Goal: Transaction & Acquisition: Purchase product/service

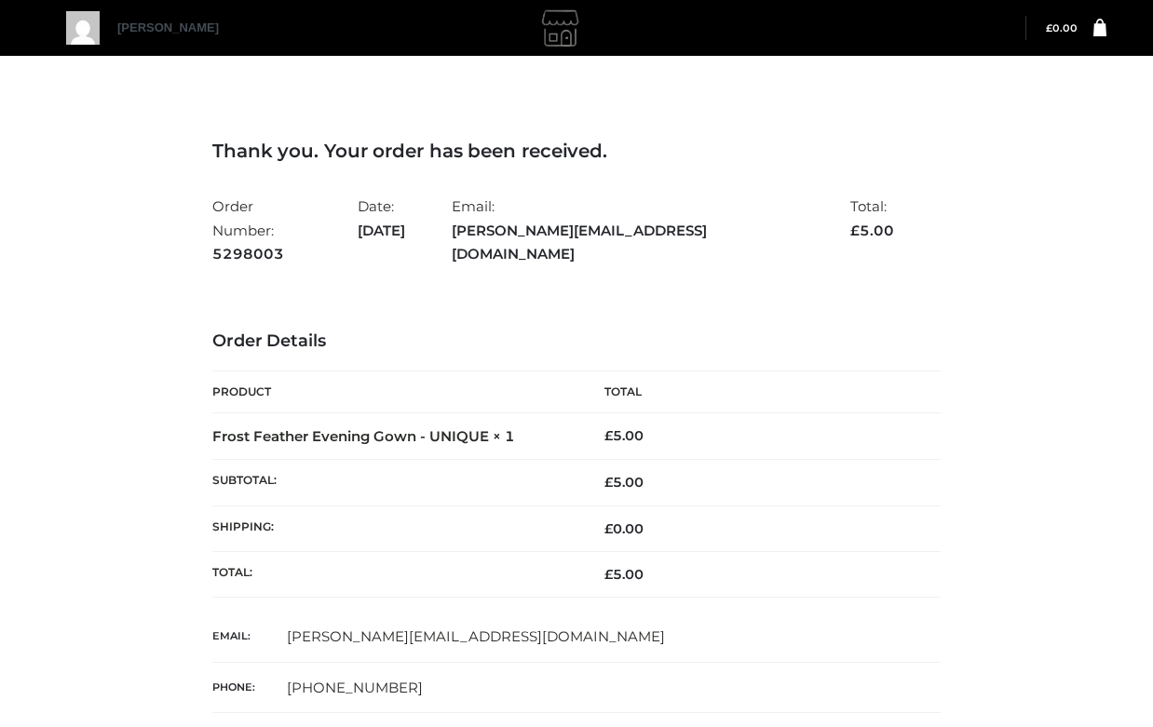
scroll to position [250, 0]
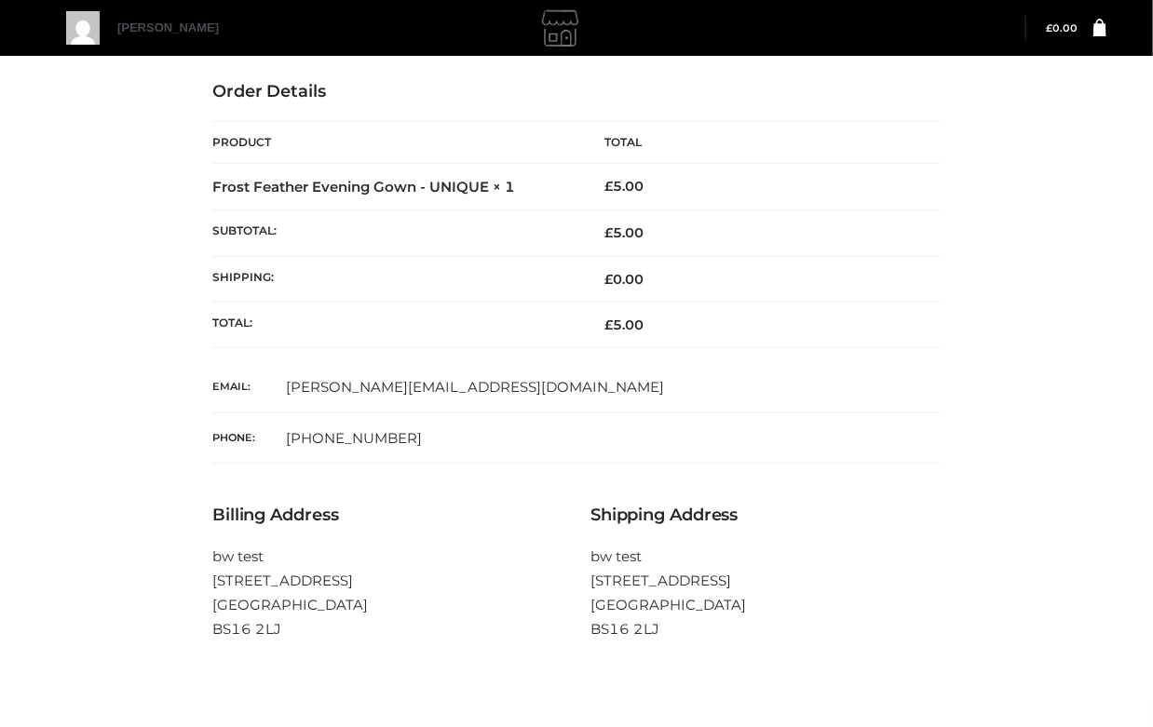
click at [920, 413] on td "[PHONE_NUMBER]" at bounding box center [614, 438] width 654 height 51
click at [892, 263] on td "£ 0.00" at bounding box center [758, 279] width 364 height 46
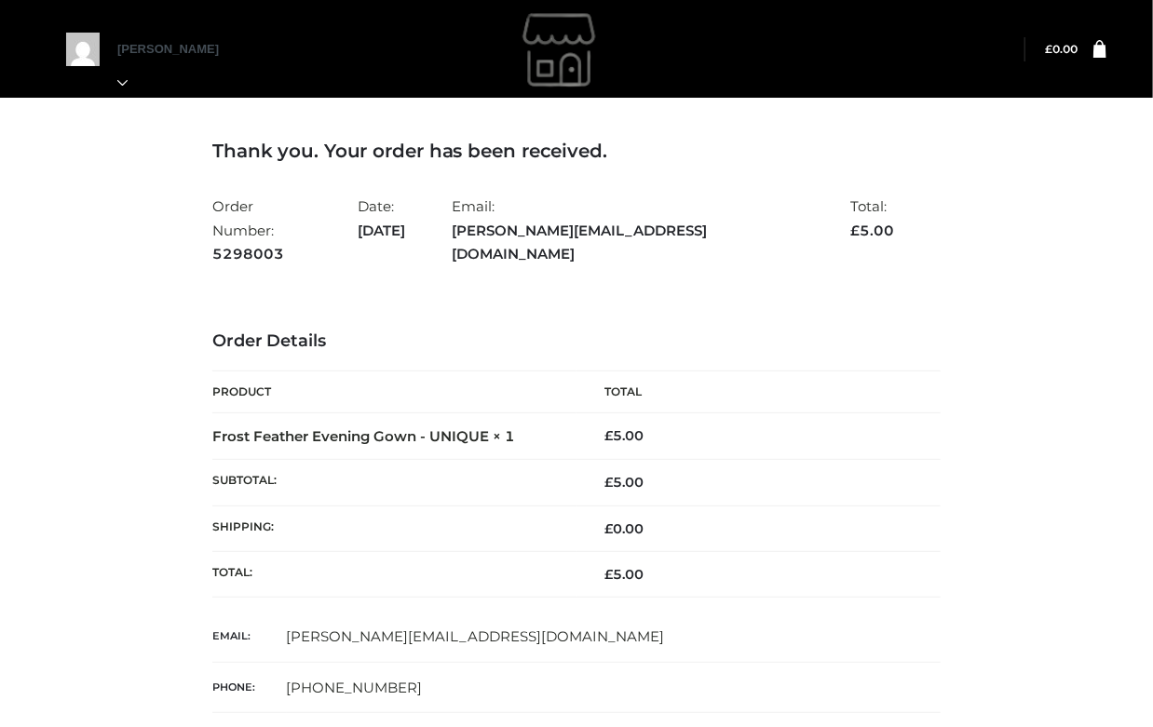
drag, startPoint x: 897, startPoint y: 222, endPoint x: 897, endPoint y: 244, distance: 22.3
click at [897, 222] on ul "Order Number: 5298003 Date: [DATE] Email: [PERSON_NAME][EMAIL_ADDRESS][DOMAIN_N…" at bounding box center [576, 230] width 728 height 81
click at [1093, 330] on div "Thank you. Your order has been received. Order Number: 5298003 Date: [DATE] Ema…" at bounding box center [576, 541] width 1134 height 896
click at [511, 282] on div "Thank you. Your order has been received. Order Number: 5298003 Date: [DATE] Ema…" at bounding box center [576, 522] width 728 height 765
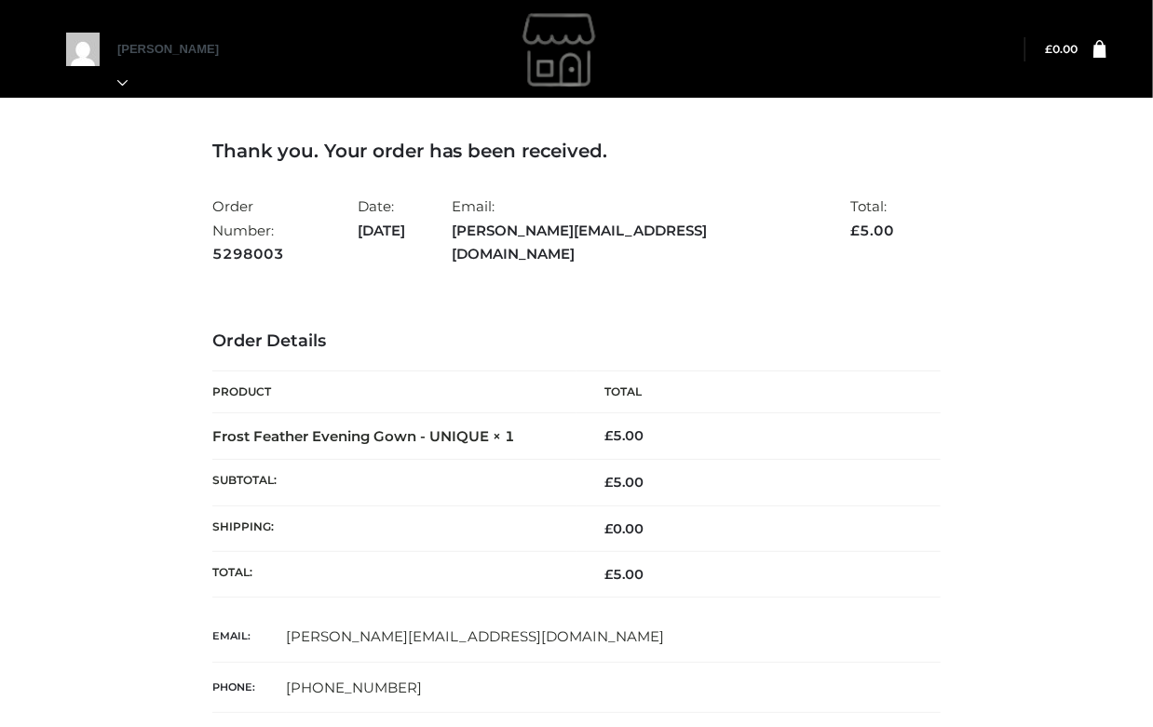
drag, startPoint x: 982, startPoint y: 225, endPoint x: 967, endPoint y: 225, distance: 14.9
click at [981, 225] on div "Thank you. Your order has been received. Order Number: 5298003 Date: [DATE] Ema…" at bounding box center [576, 541] width 1134 height 896
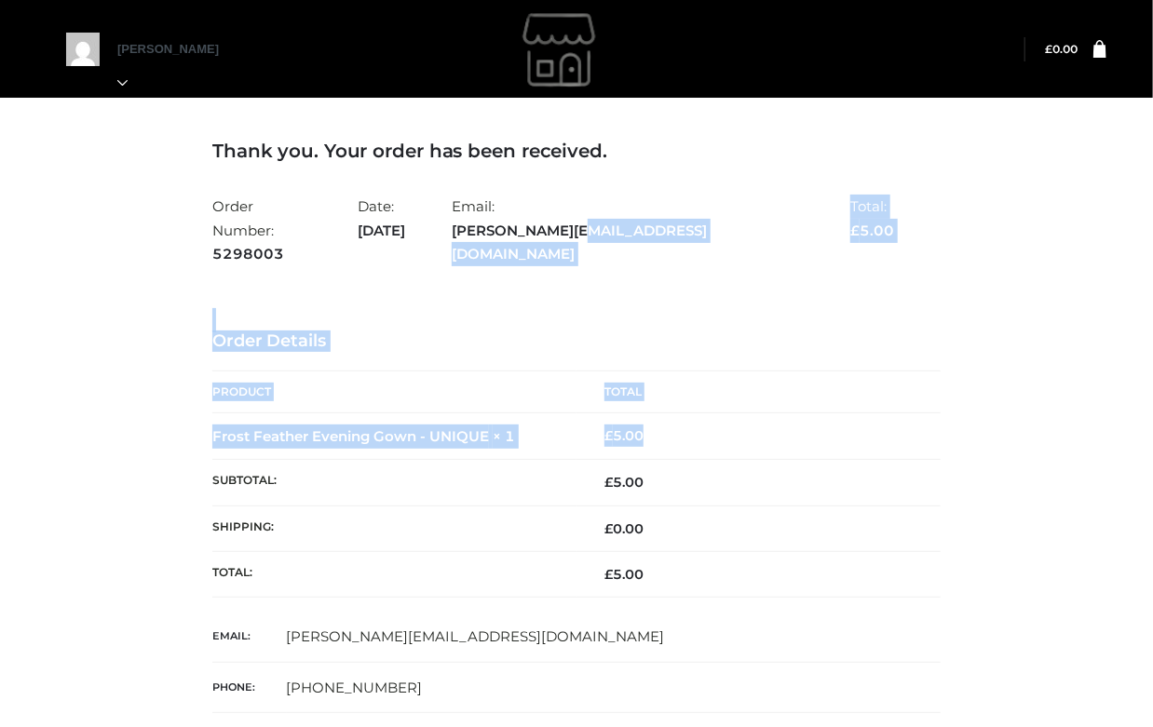
drag, startPoint x: 940, startPoint y: 413, endPoint x: 645, endPoint y: 231, distance: 347.0
click at [650, 230] on div "Thank you. Your order has been received. Order Number: 5298003 Date: [DATE] Ema…" at bounding box center [576, 522] width 728 height 765
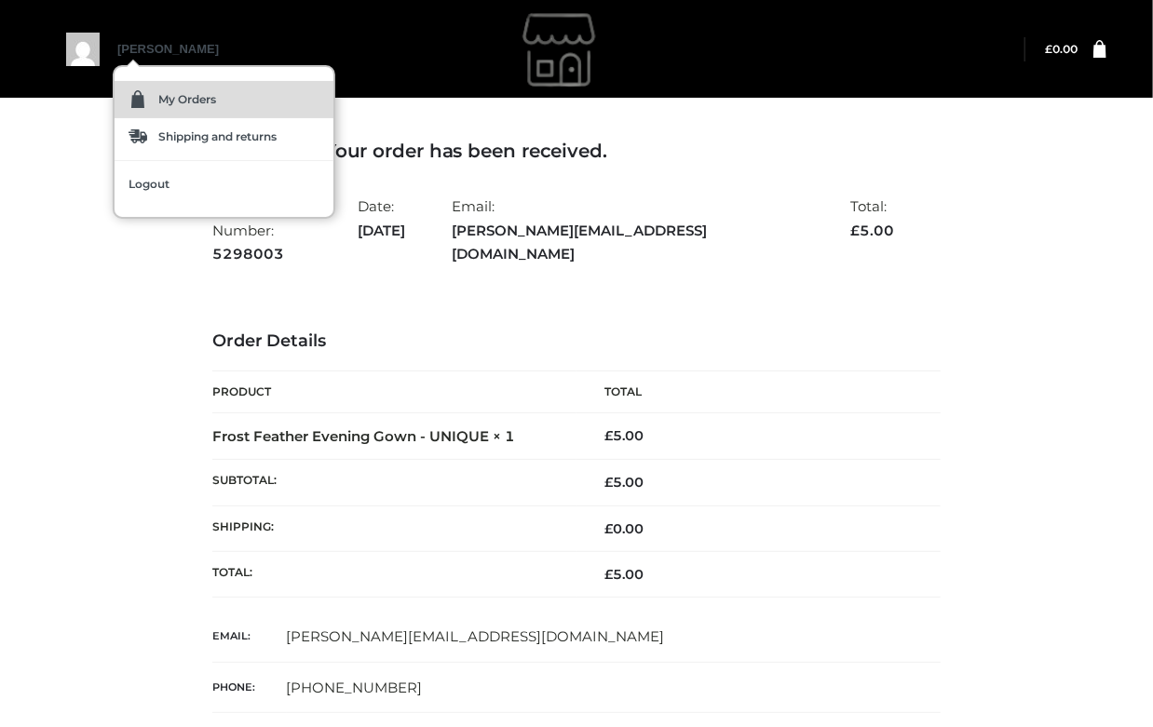
drag, startPoint x: 141, startPoint y: 97, endPoint x: 142, endPoint y: 106, distance: 9.4
click at [142, 100] on img at bounding box center [138, 99] width 19 height 19
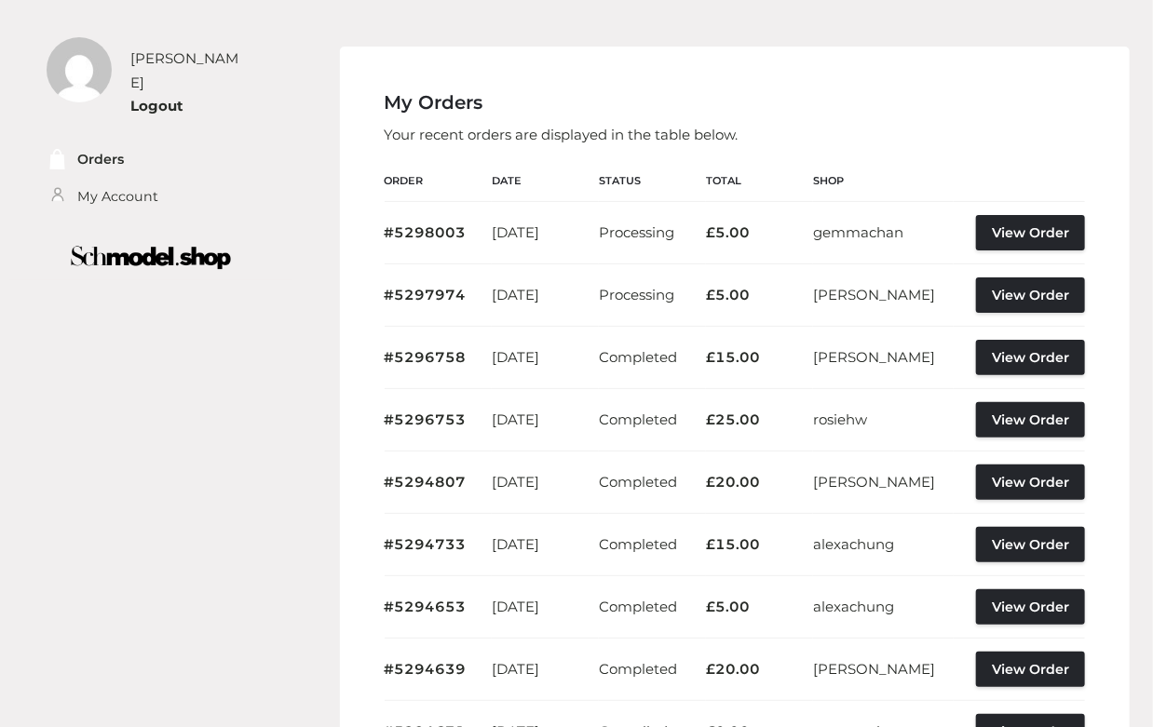
click at [901, 117] on div "My Orders Your recent orders are displayed in the table below. Order Date Statu…" at bounding box center [735, 510] width 791 height 926
